Goal: Browse casually

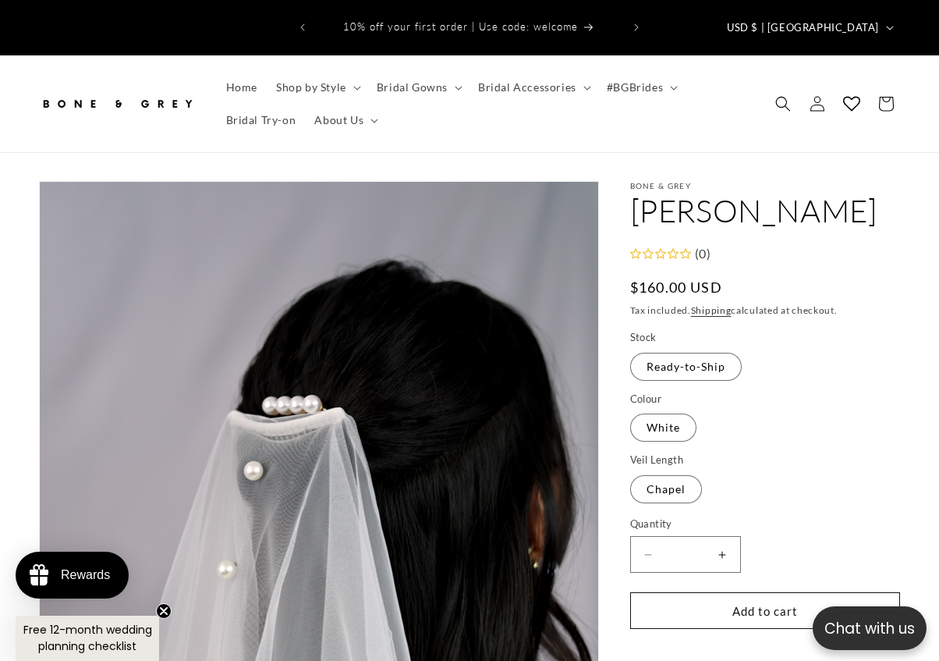
click at [143, 87] on img at bounding box center [117, 104] width 156 height 34
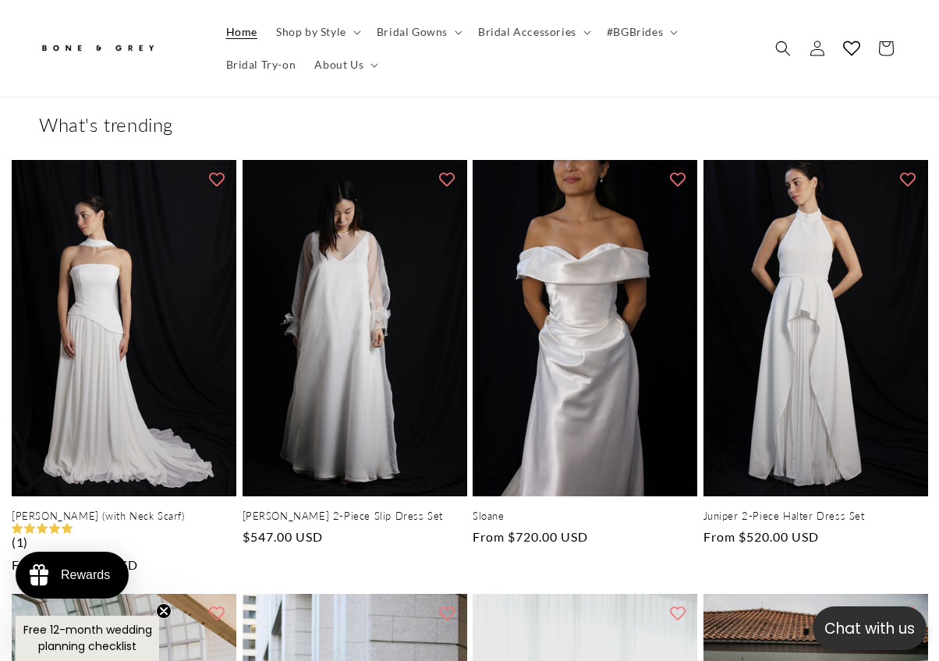
scroll to position [0, 939]
